Goal: Task Accomplishment & Management: Use online tool/utility

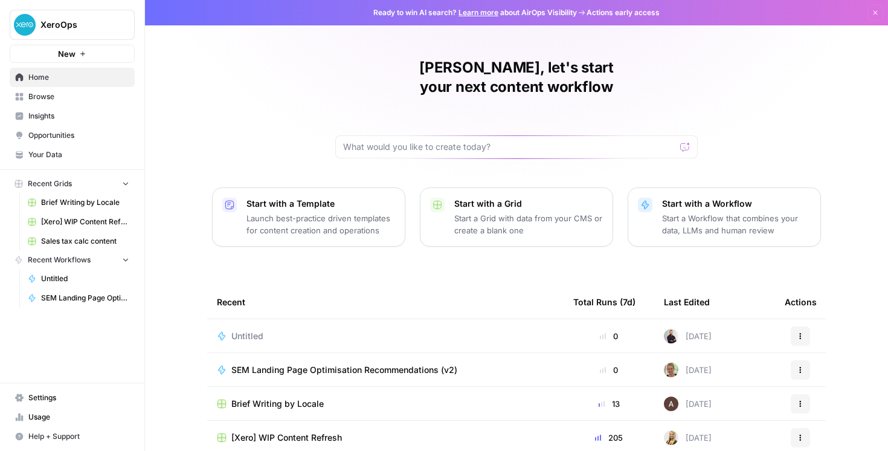
scroll to position [104, 0]
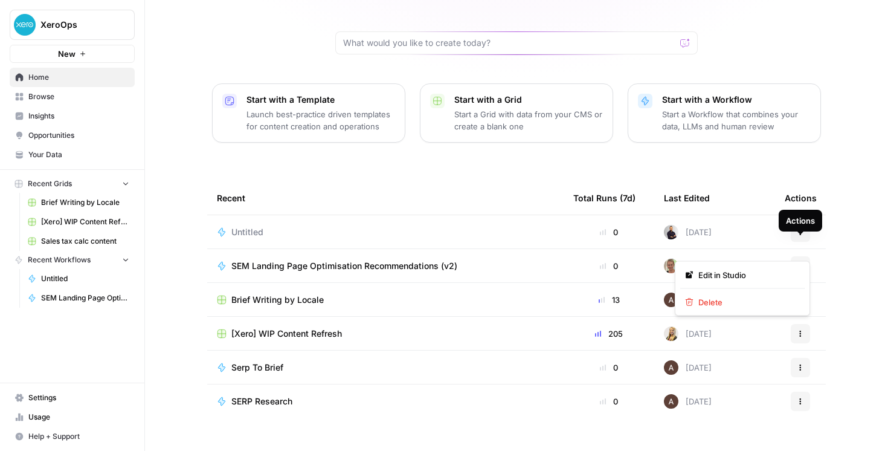
click at [796, 256] on button "Actions" at bounding box center [800, 265] width 19 height 19
click at [380, 260] on span "SEM Landing Page Optimisation Recommendations (v2)" at bounding box center [344, 266] width 226 height 12
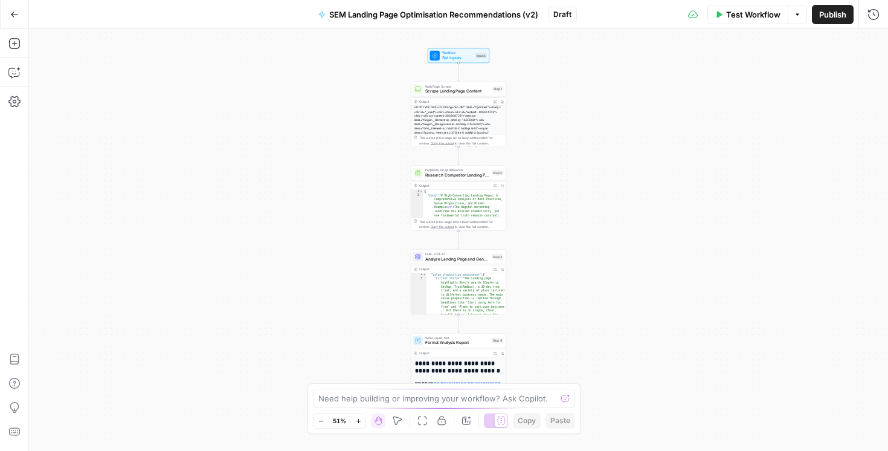
scroll to position [10, 0]
click at [360, 421] on icon "button" at bounding box center [358, 421] width 7 height 7
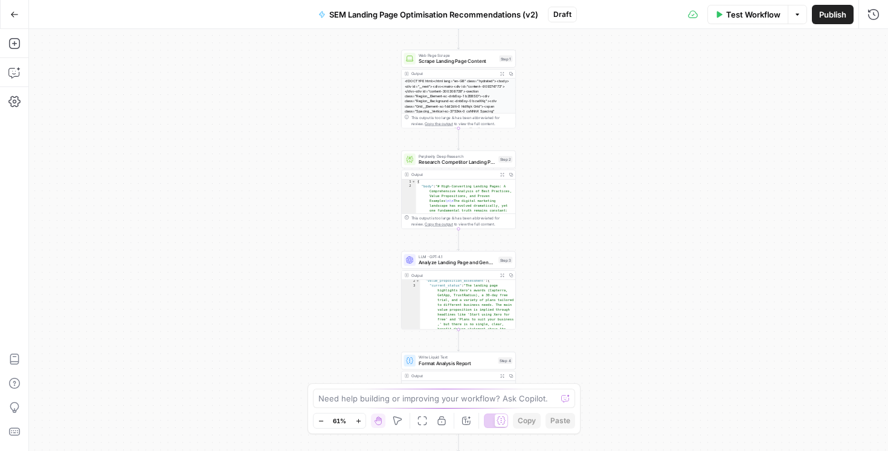
click at [360, 421] on icon "button" at bounding box center [358, 421] width 7 height 7
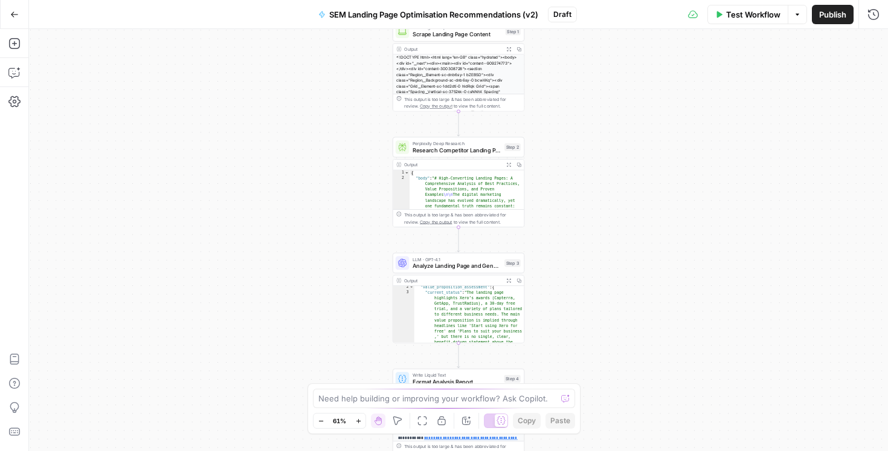
click at [360, 421] on icon "button" at bounding box center [358, 421] width 7 height 7
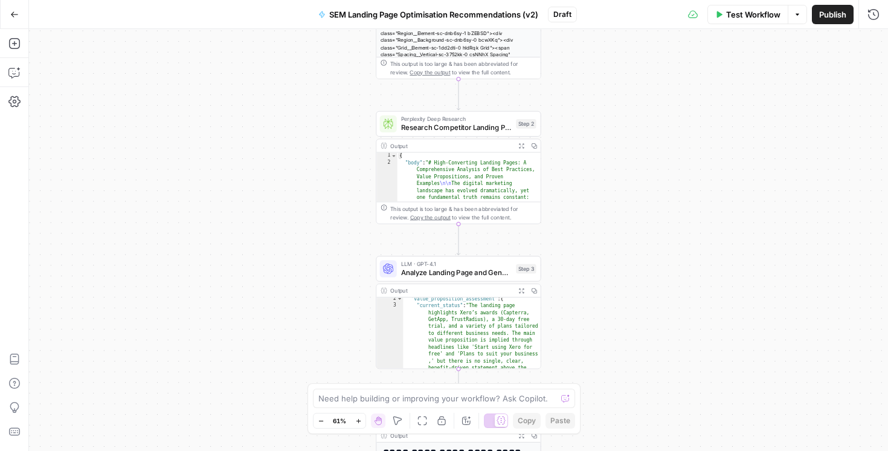
click at [360, 421] on icon "button" at bounding box center [358, 421] width 7 height 7
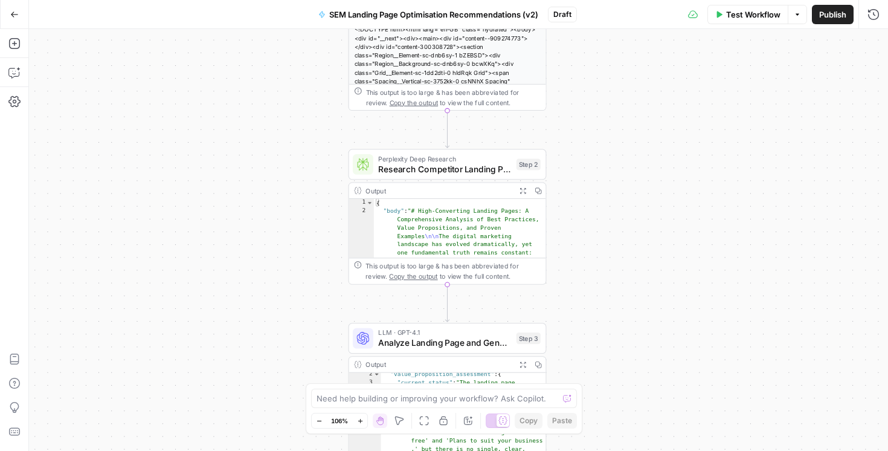
click at [327, 76] on div "Workflow Set Inputs Inputs Web Page Scrape Scrape Landing Page Content Step 1 O…" at bounding box center [458, 240] width 859 height 422
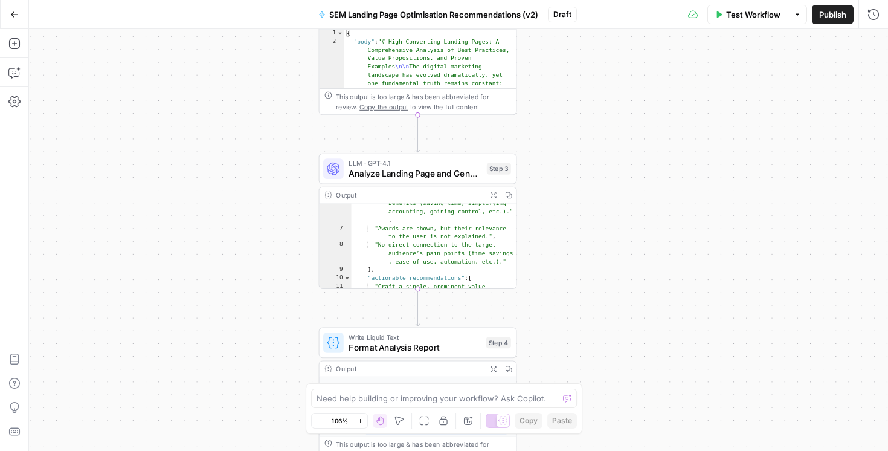
scroll to position [184, 0]
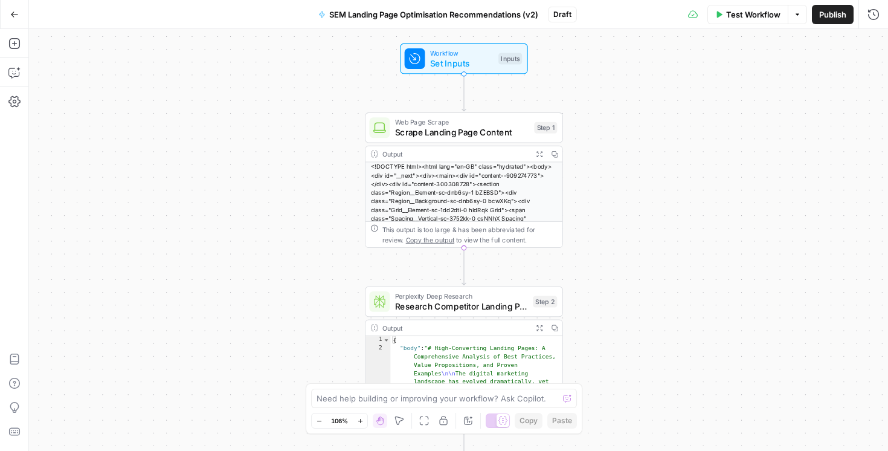
click at [650, 232] on div "Workflow Set Inputs Inputs Web Page Scrape Scrape Landing Page Content Step 1 O…" at bounding box center [458, 240] width 859 height 422
